Goal: Transaction & Acquisition: Purchase product/service

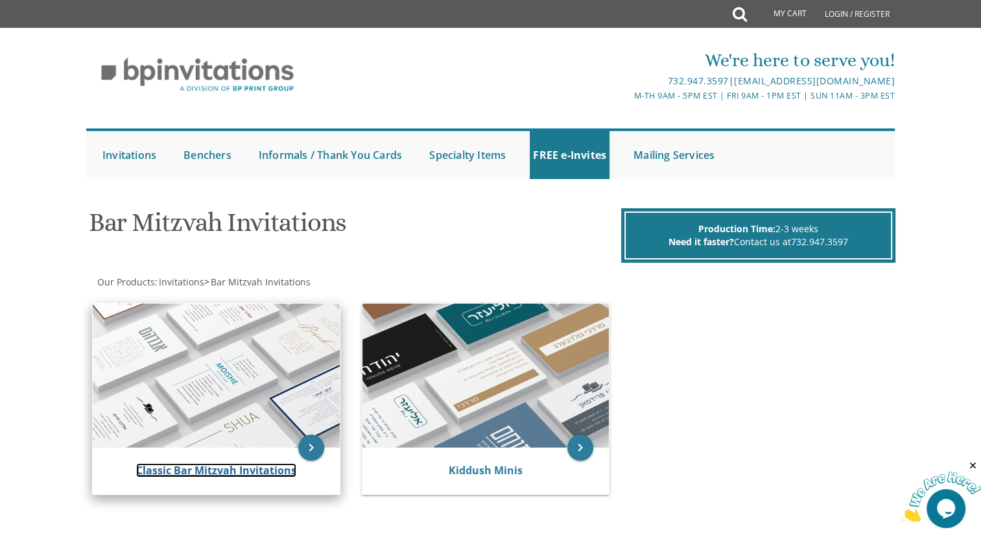
click at [241, 470] on link "Classic Bar Mitzvah Invitations" at bounding box center [216, 470] width 160 height 14
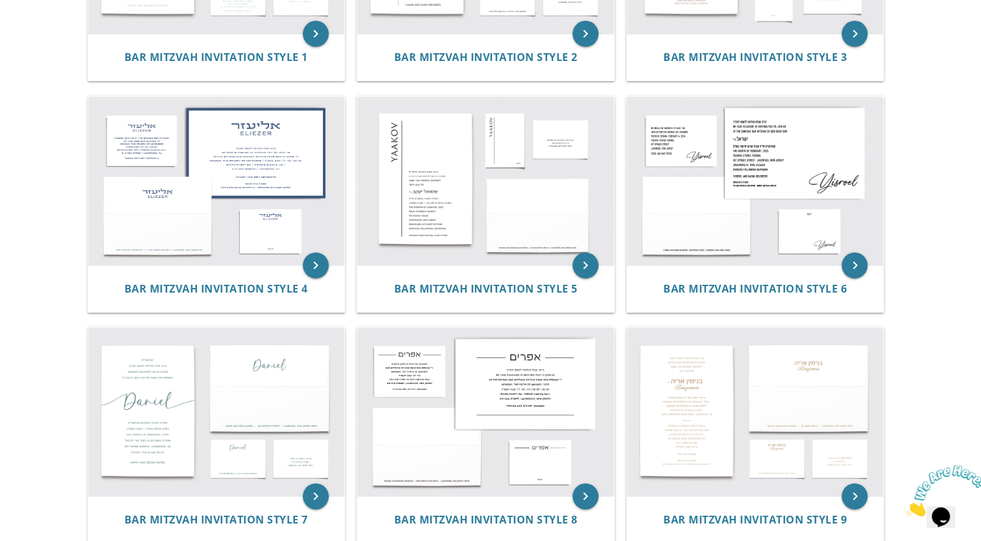
scroll to position [415, 0]
